Goal: Information Seeking & Learning: Learn about a topic

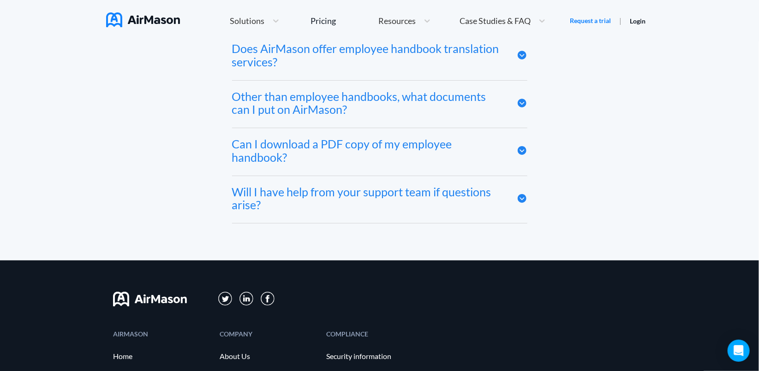
click at [522, 149] on icon at bounding box center [521, 151] width 9 height 9
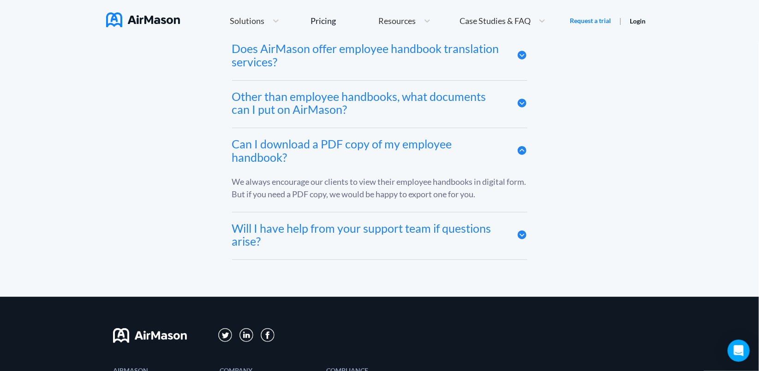
click at [521, 151] on icon at bounding box center [521, 150] width 11 height 11
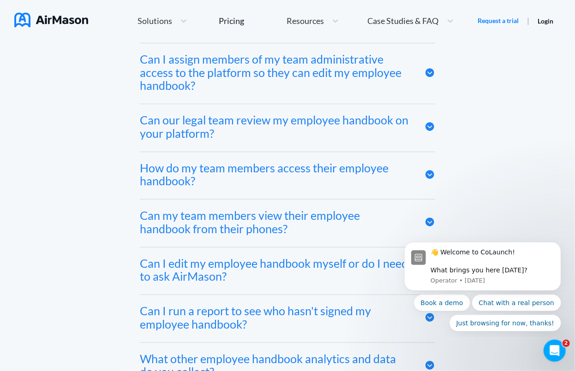
scroll to position [4434, 0]
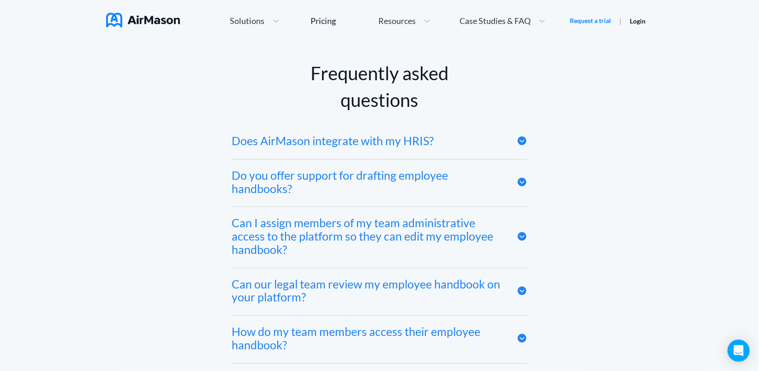
scroll to position [4459, 0]
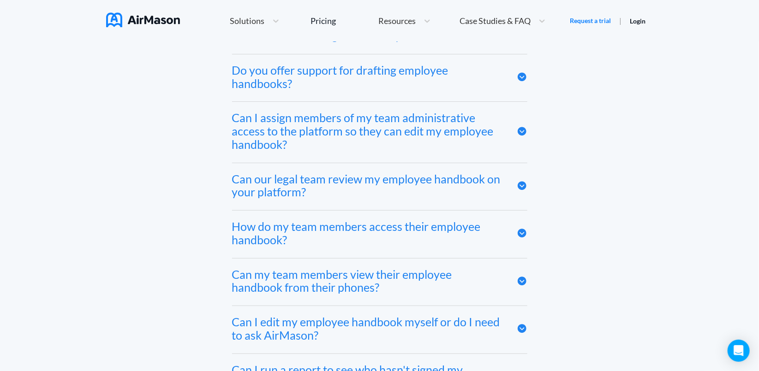
click at [520, 77] on icon at bounding box center [521, 76] width 9 height 9
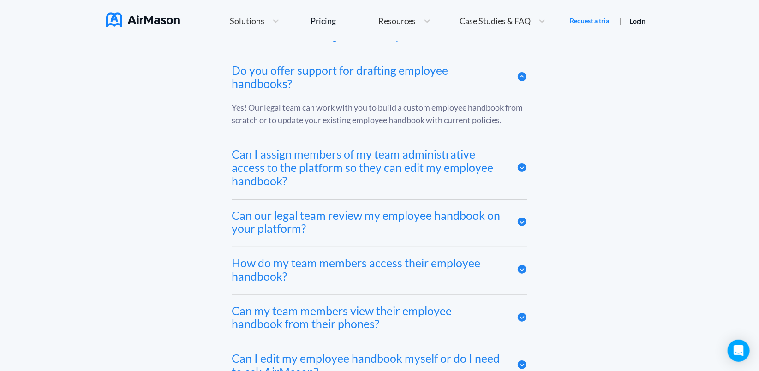
click at [520, 78] on icon at bounding box center [521, 76] width 9 height 9
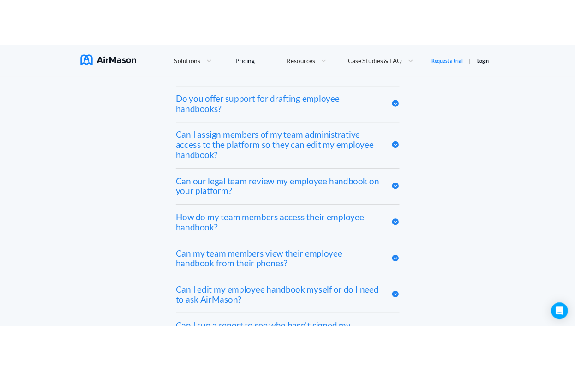
scroll to position [4396, 0]
